Goal: Information Seeking & Learning: Learn about a topic

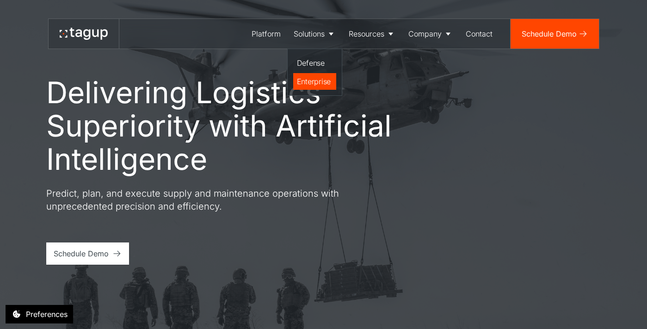
click at [311, 84] on div "Enterprise" at bounding box center [315, 81] width 36 height 11
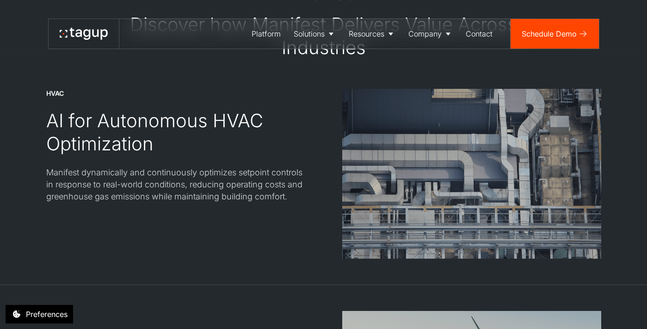
scroll to position [1075, 0]
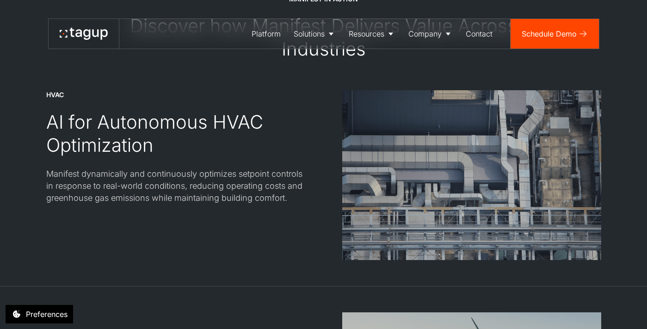
click at [53, 86] on div at bounding box center [323, 76] width 555 height 30
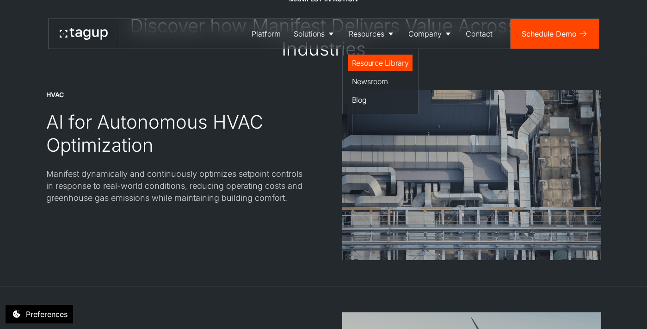
click at [380, 62] on div "Resource Library" at bounding box center [380, 62] width 57 height 11
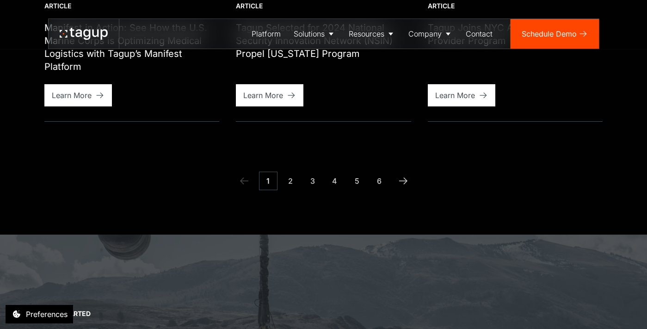
scroll to position [930, 0]
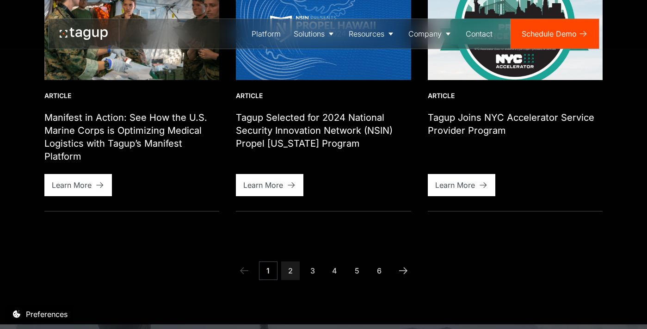
click at [290, 269] on link "2" at bounding box center [290, 270] width 19 height 19
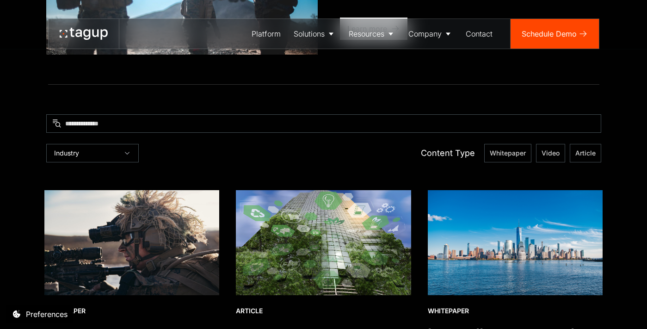
scroll to position [215, 0]
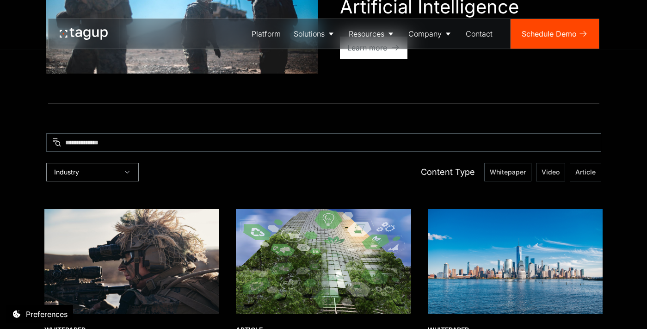
click at [114, 171] on div "Industry" at bounding box center [92, 172] width 93 height 19
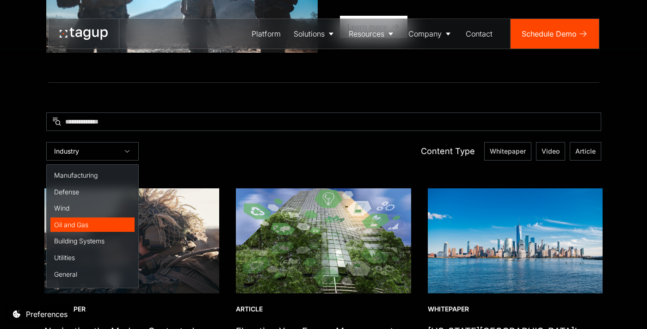
scroll to position [238, 0]
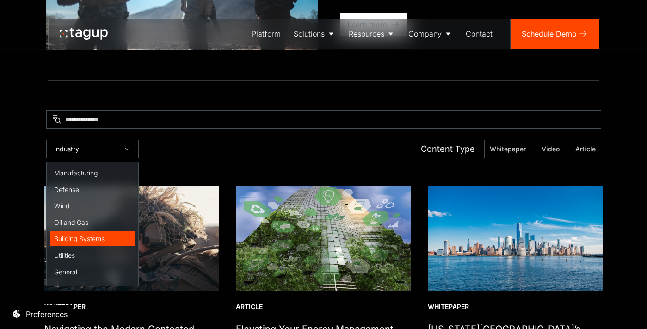
click at [84, 237] on div "Building Systems" at bounding box center [92, 238] width 77 height 9
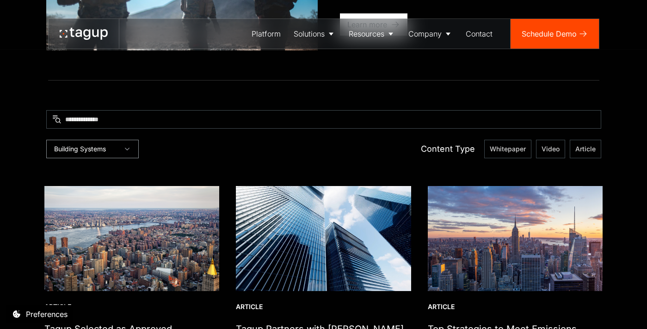
scroll to position [319, 0]
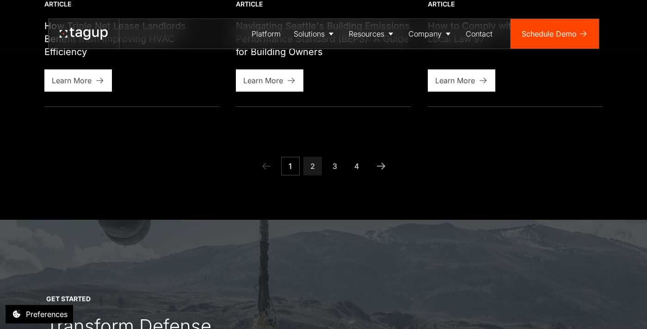
click at [307, 157] on link "2" at bounding box center [312, 166] width 19 height 19
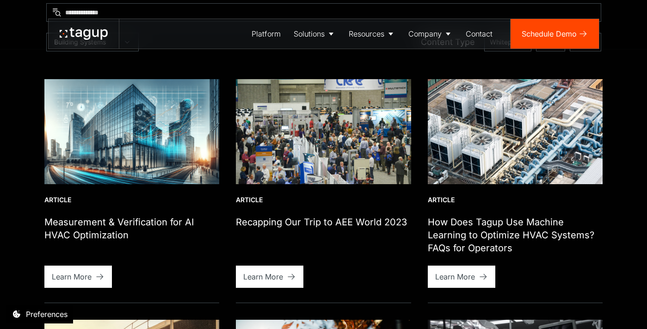
scroll to position [345, 0]
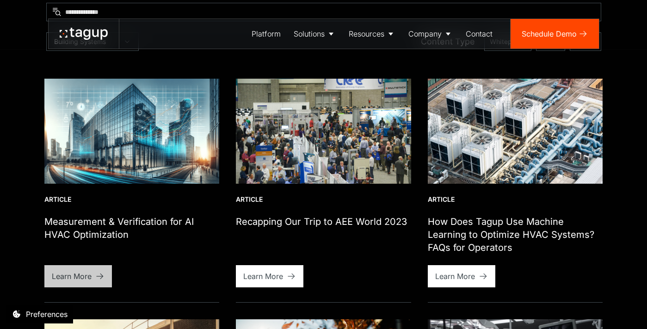
click at [93, 278] on link "Learn More" at bounding box center [78, 276] width 68 height 22
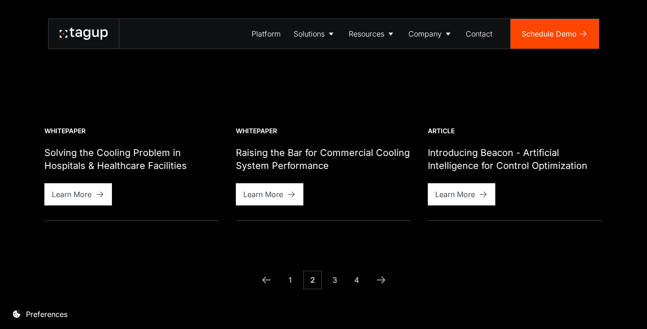
scroll to position [881, 0]
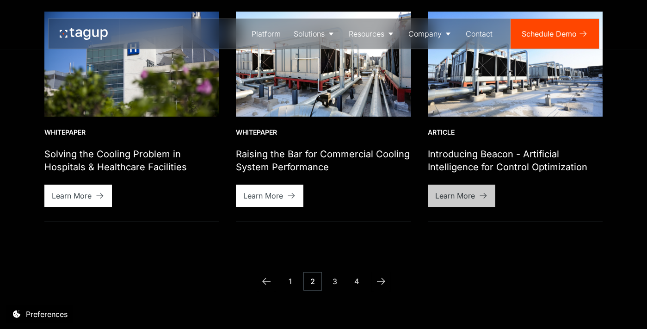
click at [477, 198] on link "Learn More" at bounding box center [462, 196] width 68 height 22
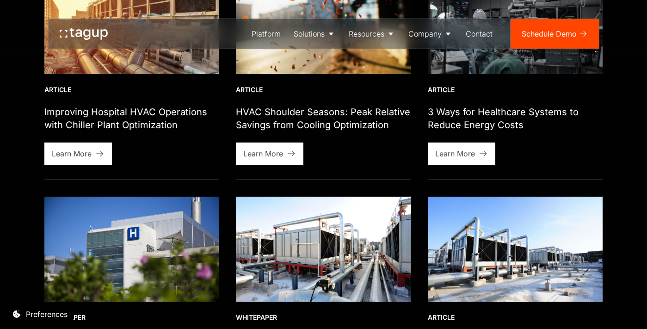
scroll to position [891, 0]
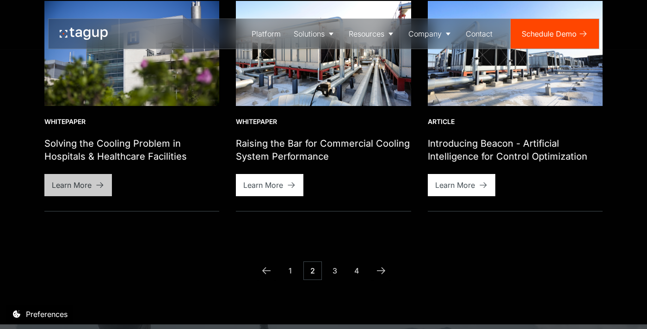
click at [95, 185] on icon at bounding box center [99, 184] width 9 height 9
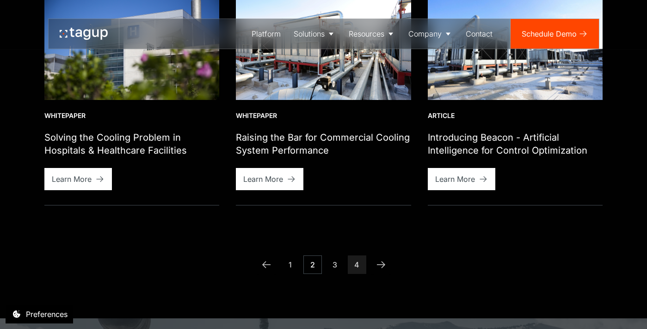
click at [361, 265] on link "4" at bounding box center [357, 264] width 19 height 19
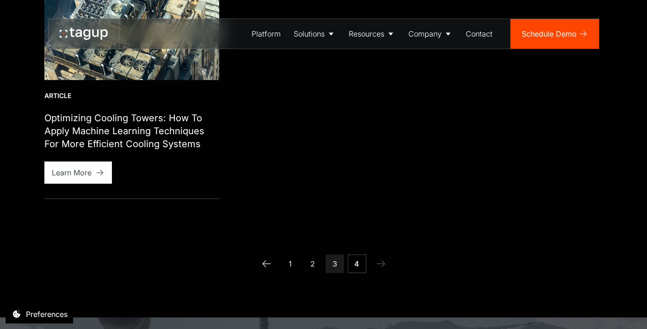
scroll to position [565, 0]
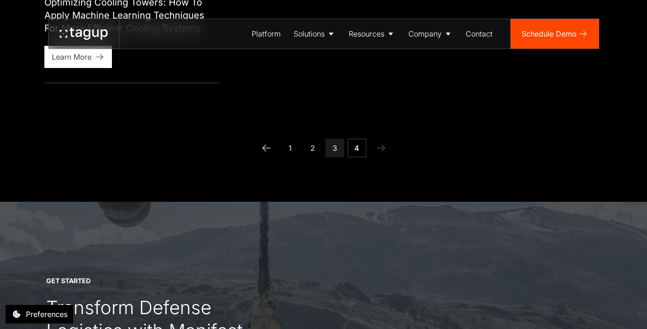
click at [332, 148] on link "3" at bounding box center [335, 148] width 19 height 19
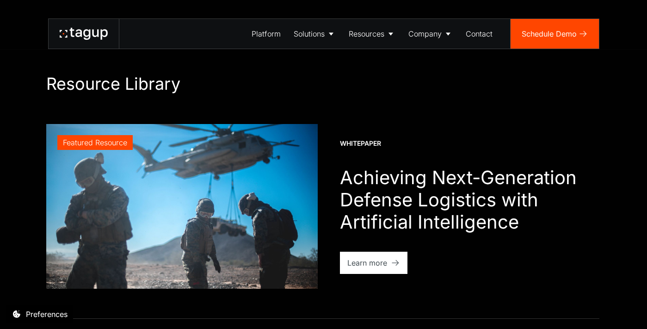
scroll to position [0, 0]
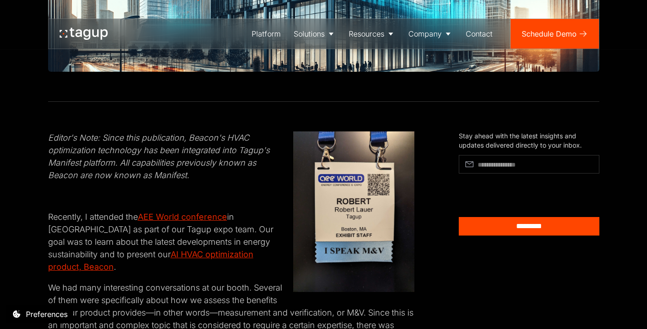
scroll to position [358, 0]
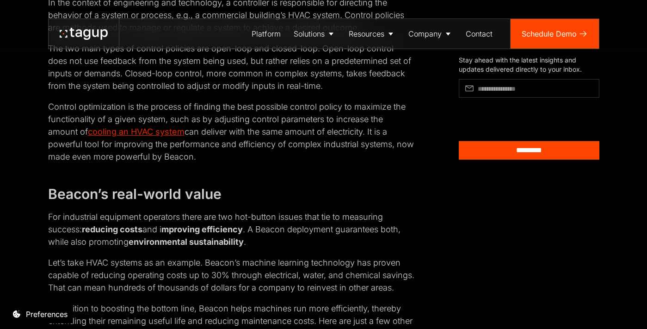
scroll to position [698, 0]
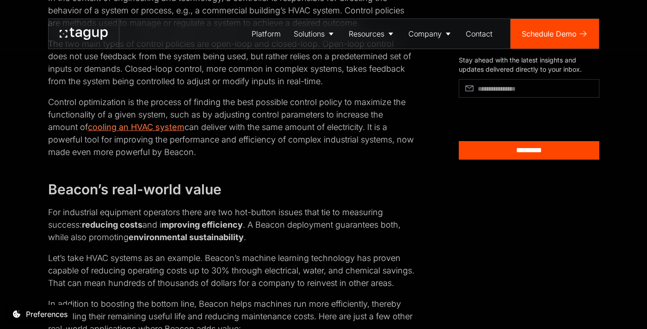
click at [119, 122] on link "cooling an HVAC system" at bounding box center [136, 127] width 97 height 10
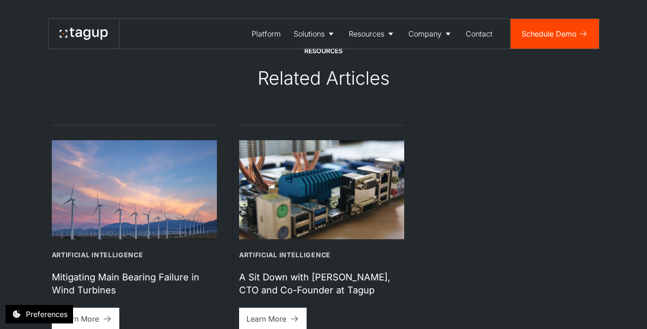
scroll to position [1524, 0]
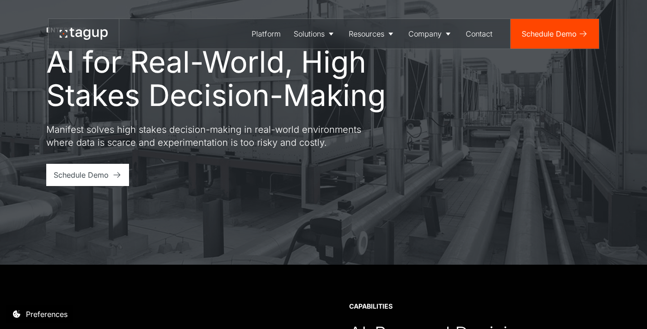
scroll to position [11, 0]
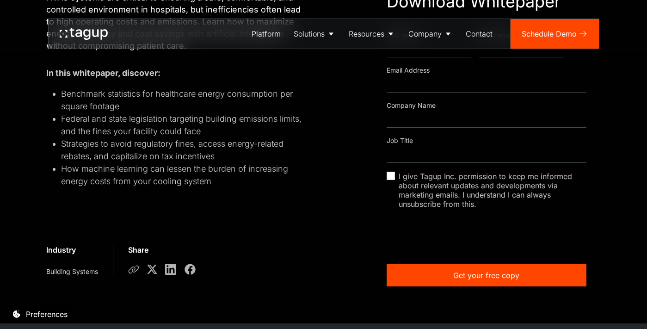
scroll to position [262, 0]
